Goal: Task Accomplishment & Management: Use online tool/utility

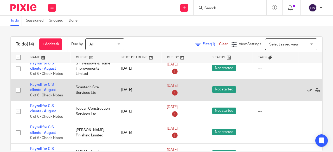
scroll to position [104, 0]
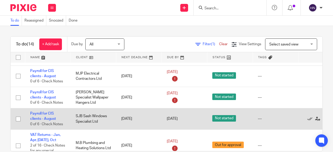
click at [102, 111] on td "SJB Sash Windows Specialist Ltd" at bounding box center [94, 118] width 46 height 21
click at [102, 110] on td "SJB Sash Windows Specialist Ltd" at bounding box center [94, 118] width 46 height 21
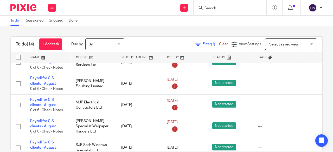
scroll to position [75, 0]
click at [165, 25] on div "To do Reassigned Snoozed Done" at bounding box center [166, 21] width 333 height 10
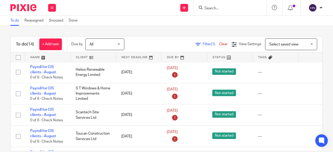
scroll to position [0, 0]
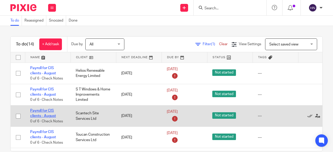
click at [46, 111] on link "Payroll for CIS clients - August" at bounding box center [43, 113] width 26 height 9
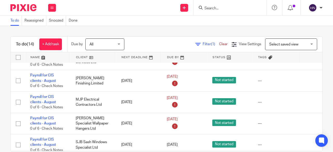
scroll to position [104, 0]
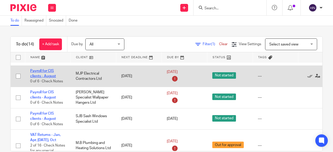
click at [43, 76] on link "Payroll for CIS clients - August" at bounding box center [43, 73] width 26 height 9
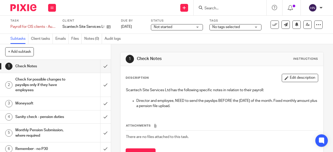
click at [168, 26] on span "Not started" at bounding box center [163, 27] width 18 height 4
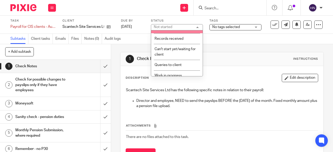
scroll to position [26, 0]
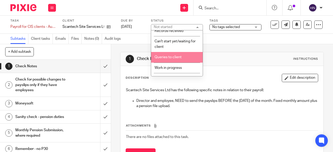
click at [162, 58] on span "Queries to client" at bounding box center [168, 57] width 27 height 4
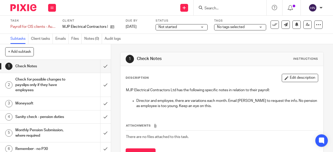
click at [165, 26] on span "Not started" at bounding box center [168, 27] width 18 height 4
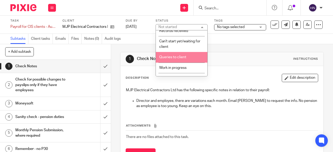
scroll to position [52, 0]
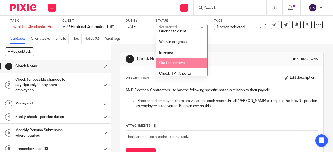
click at [169, 65] on li "Out for approval" at bounding box center [182, 63] width 52 height 11
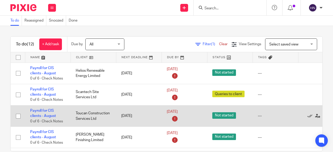
click at [43, 112] on td "Payroll for CIS clients - August 0 of 6 · Check Notes" at bounding box center [48, 115] width 46 height 21
click at [45, 108] on td "Payroll for CIS clients - August 0 of 6 · Check Notes" at bounding box center [48, 115] width 46 height 21
click at [37, 109] on link "Payroll for CIS clients - August" at bounding box center [43, 113] width 26 height 9
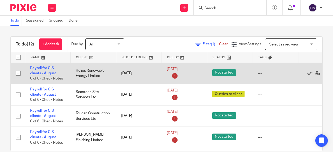
scroll to position [78, 0]
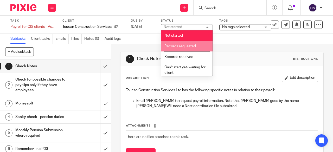
scroll to position [26, 0]
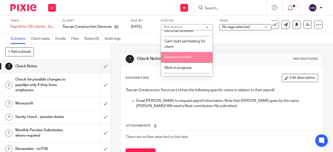
click at [193, 54] on li "Queries to client" at bounding box center [187, 57] width 52 height 11
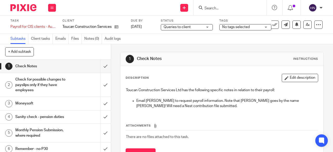
click at [214, 46] on div "1 Check Notes Instructions Description Edit description Toucan Construction Ser…" at bounding box center [222, 110] width 204 height 132
